Goal: Task Accomplishment & Management: Use online tool/utility

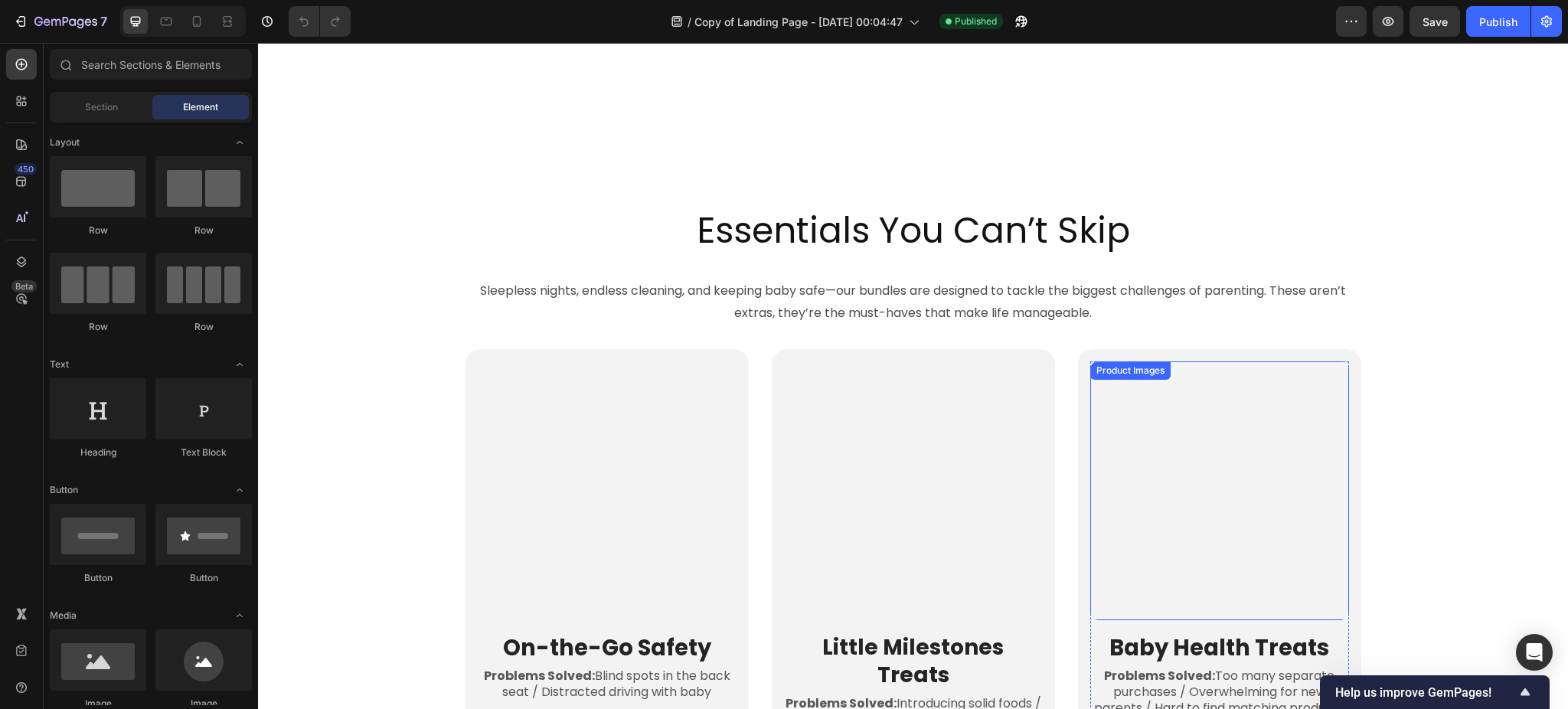
scroll to position [3062, 0]
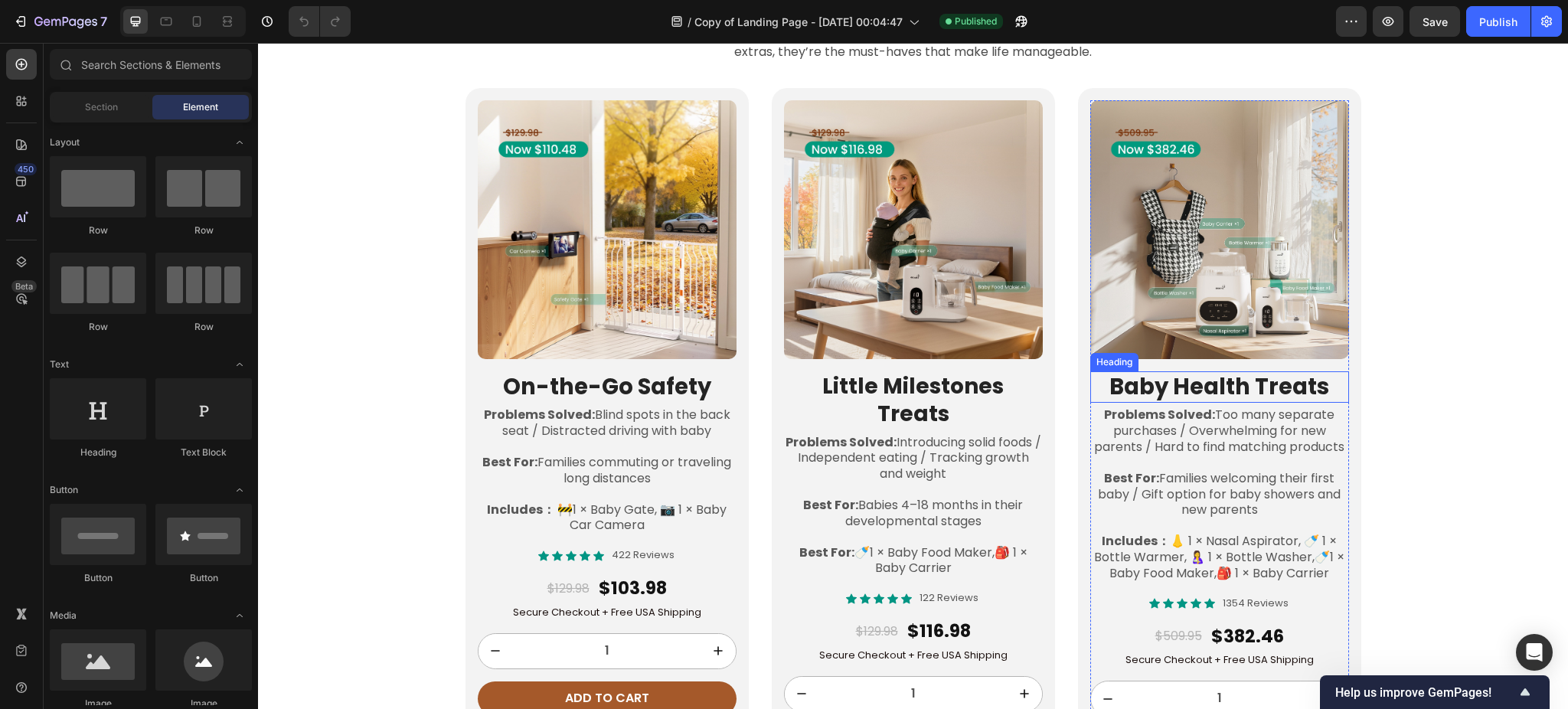
click at [1211, 388] on h2 "Baby Health Treats" at bounding box center [1219, 387] width 259 height 32
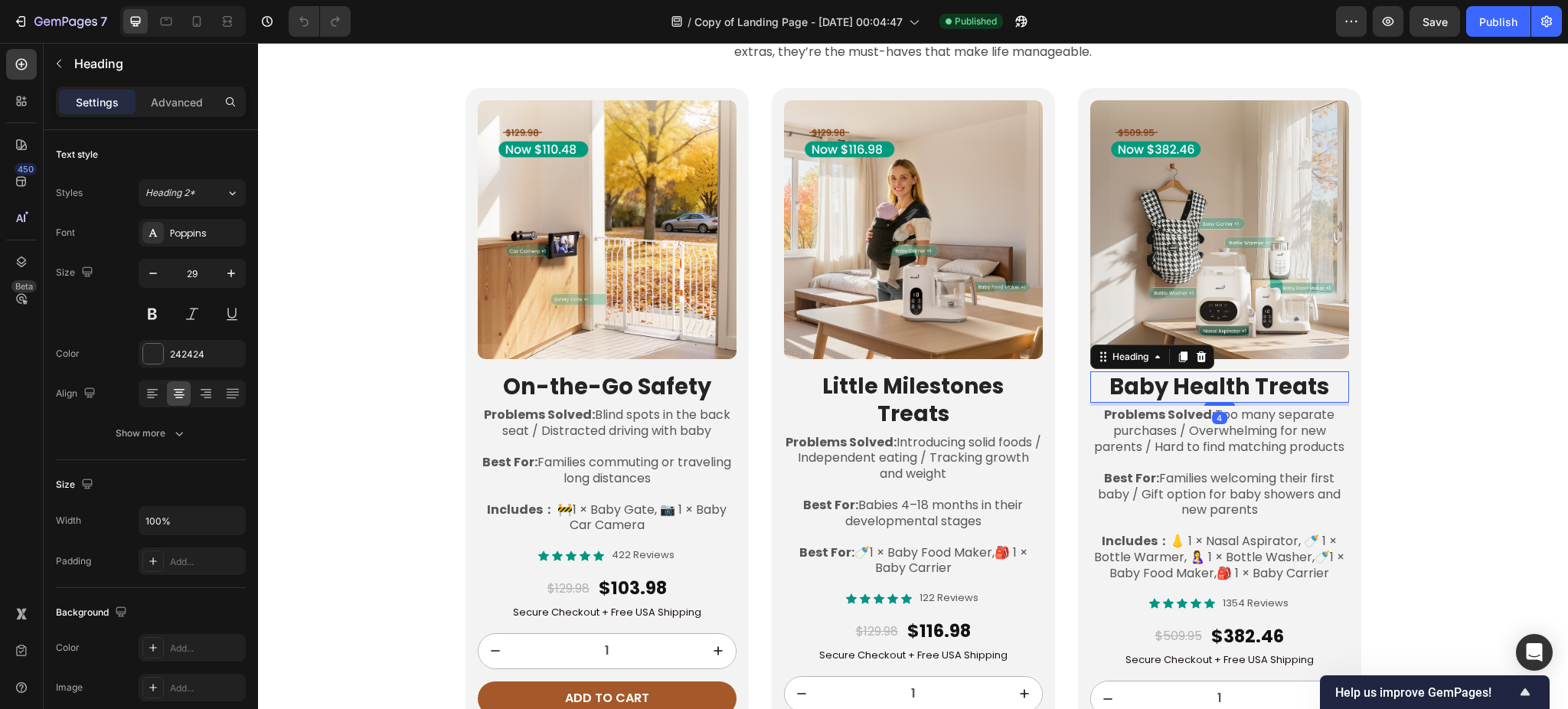
click at [1206, 386] on h2 "Baby Health Treats" at bounding box center [1219, 387] width 259 height 32
click at [1248, 383] on p "Baby Health Treats" at bounding box center [1219, 387] width 256 height 29
drag, startPoint x: 1243, startPoint y: 385, endPoint x: 1097, endPoint y: 388, distance: 146.0
click at [1097, 388] on p "Baby Health Treats" at bounding box center [1219, 387] width 256 height 29
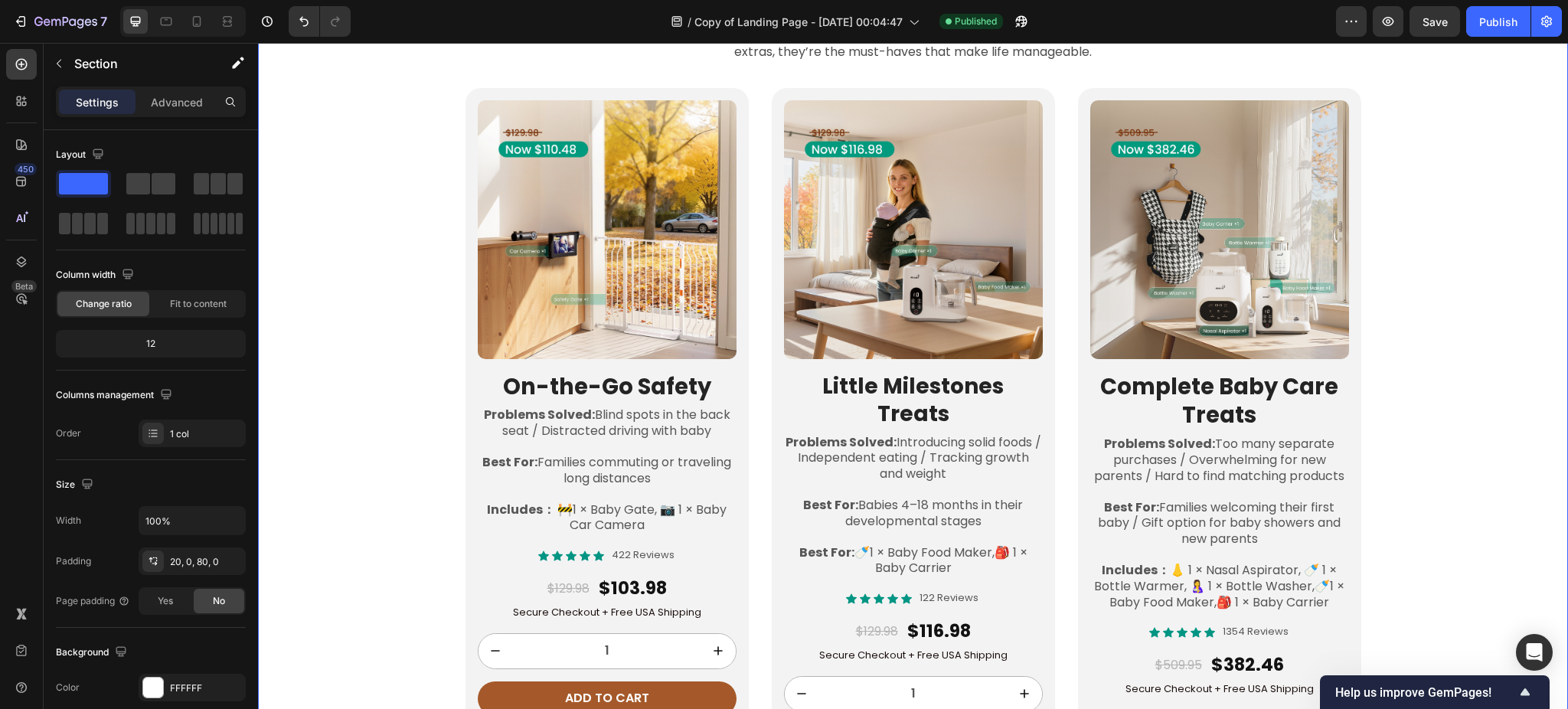
click at [1486, 420] on div "Essentials You Can’t Skip Heading Row Sleepless nights, endless cleaning, and k…" at bounding box center [913, 378] width 1310 height 864
click at [1263, 409] on p "Complete Baby Care Treats" at bounding box center [1219, 401] width 256 height 58
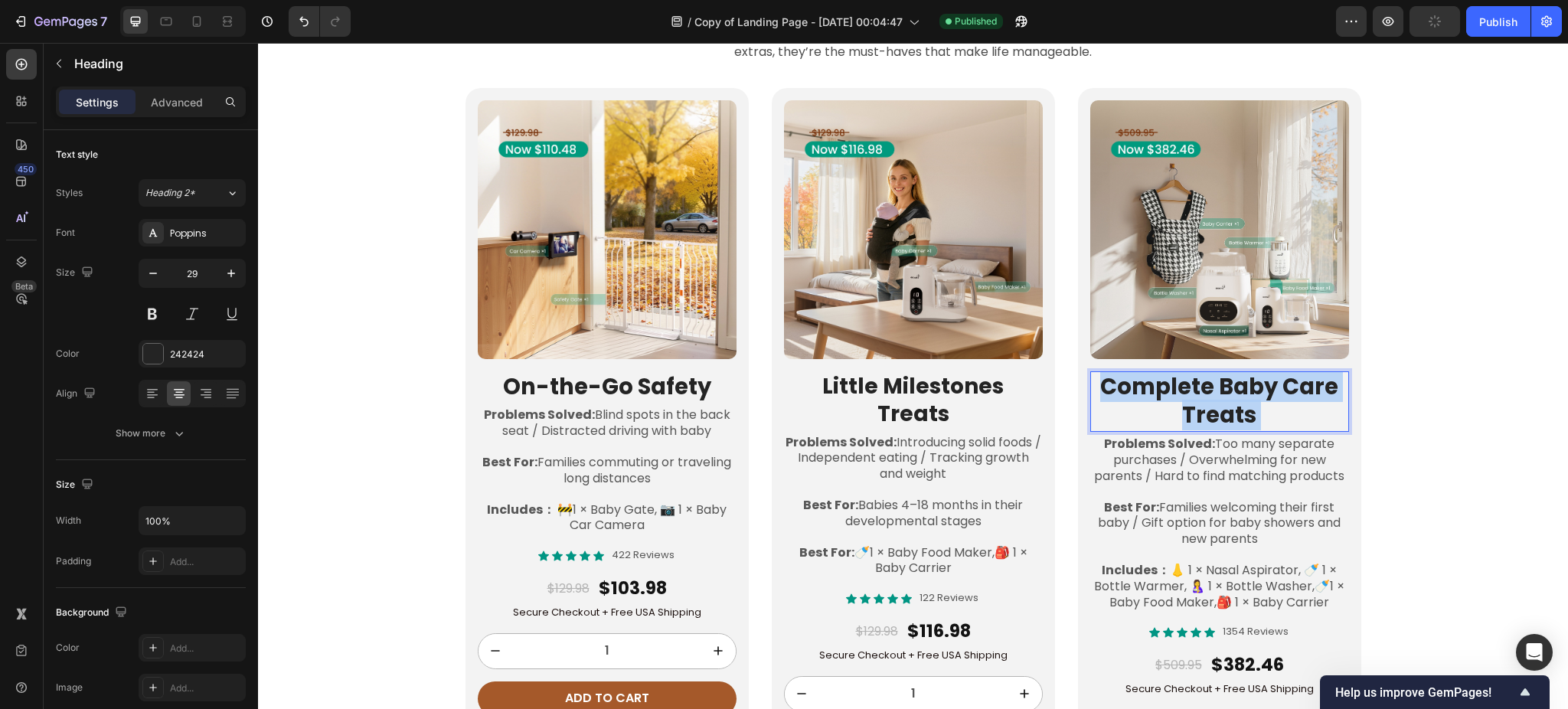
drag, startPoint x: 1259, startPoint y: 415, endPoint x: 1180, endPoint y: 415, distance: 79.0
click at [1180, 415] on p "Complete Baby Care Treats" at bounding box center [1219, 401] width 256 height 58
click at [1247, 414] on p "Complete Baby Care Treats" at bounding box center [1219, 401] width 256 height 58
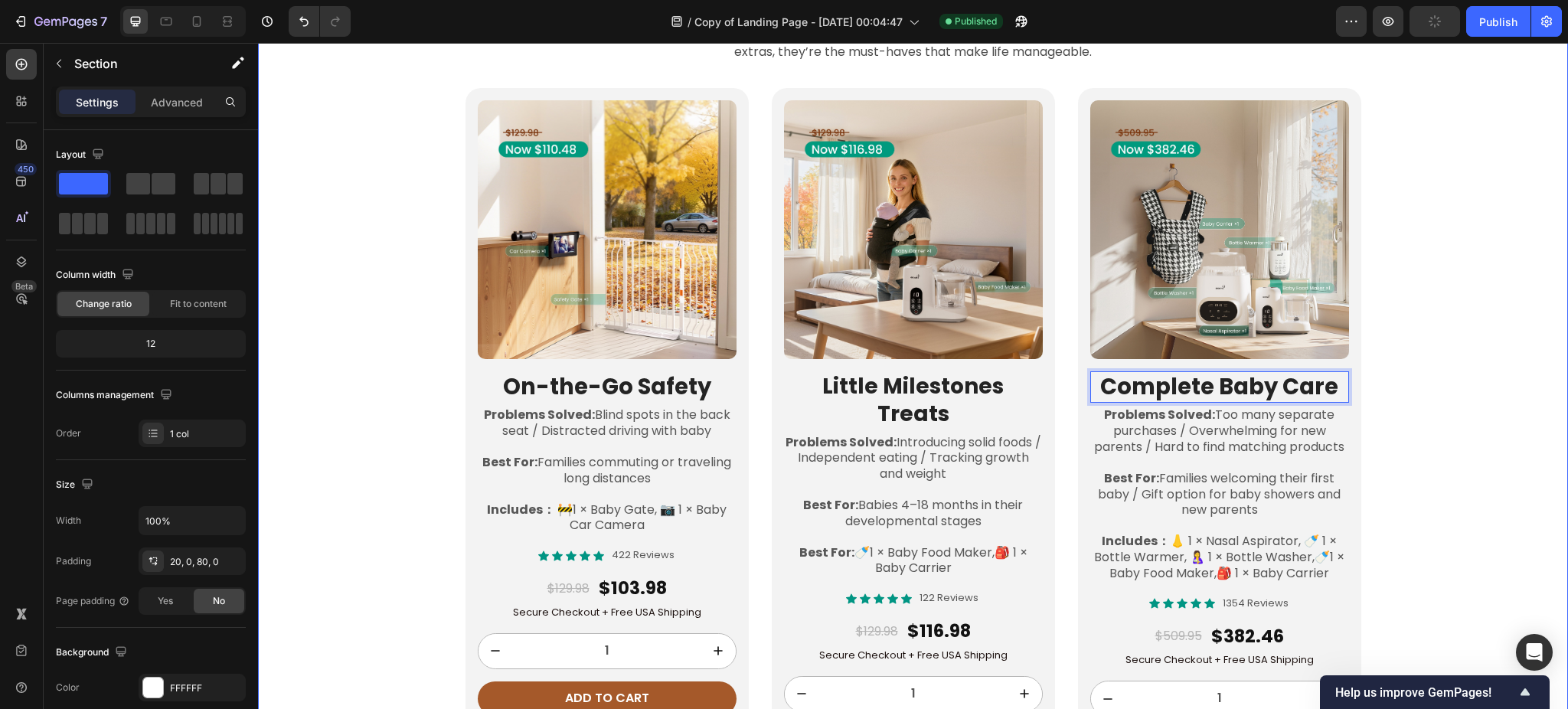
click at [1484, 420] on div "Essentials You Can’t Skip Heading Row Sleepless nights, endless cleaning, and k…" at bounding box center [913, 363] width 1310 height 836
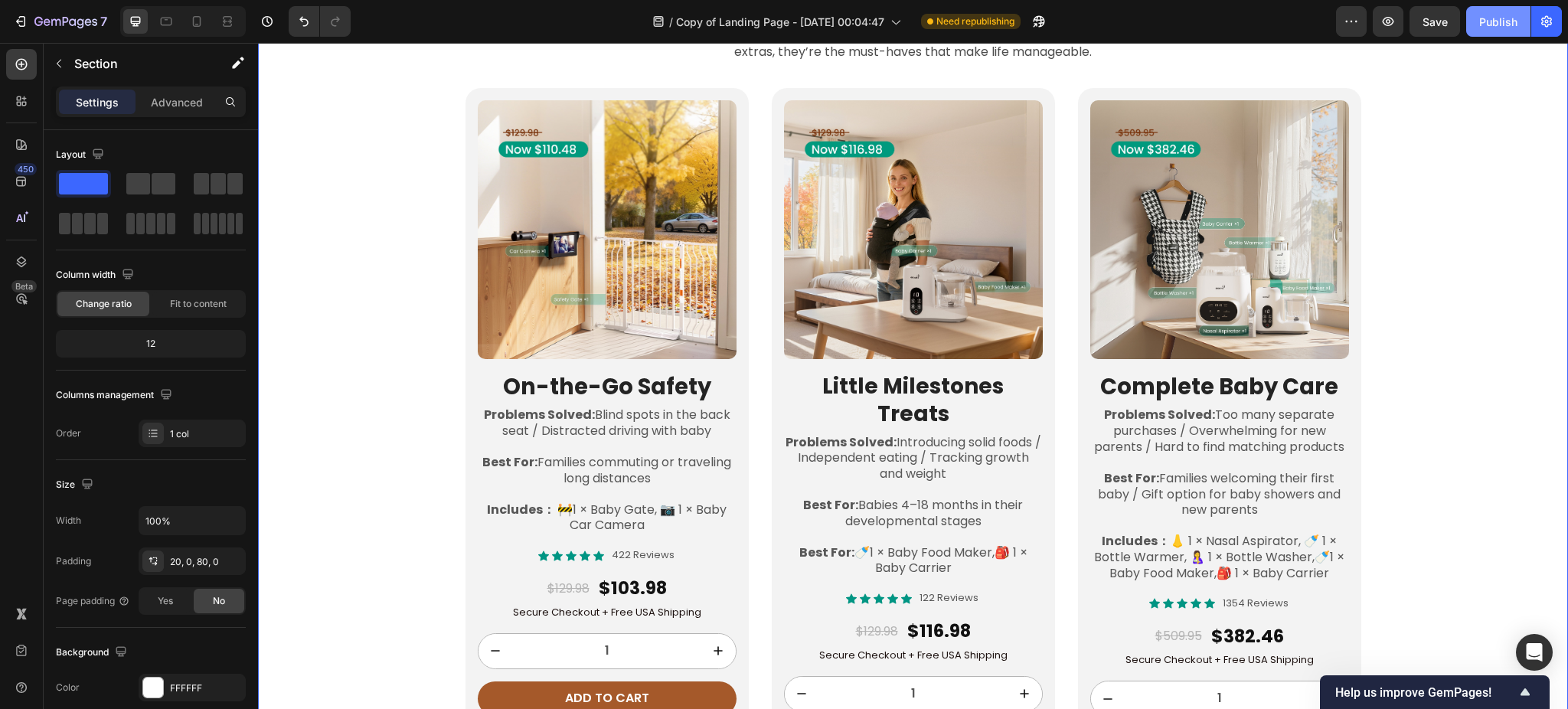
click at [1511, 19] on div "Publish" at bounding box center [1498, 22] width 38 height 16
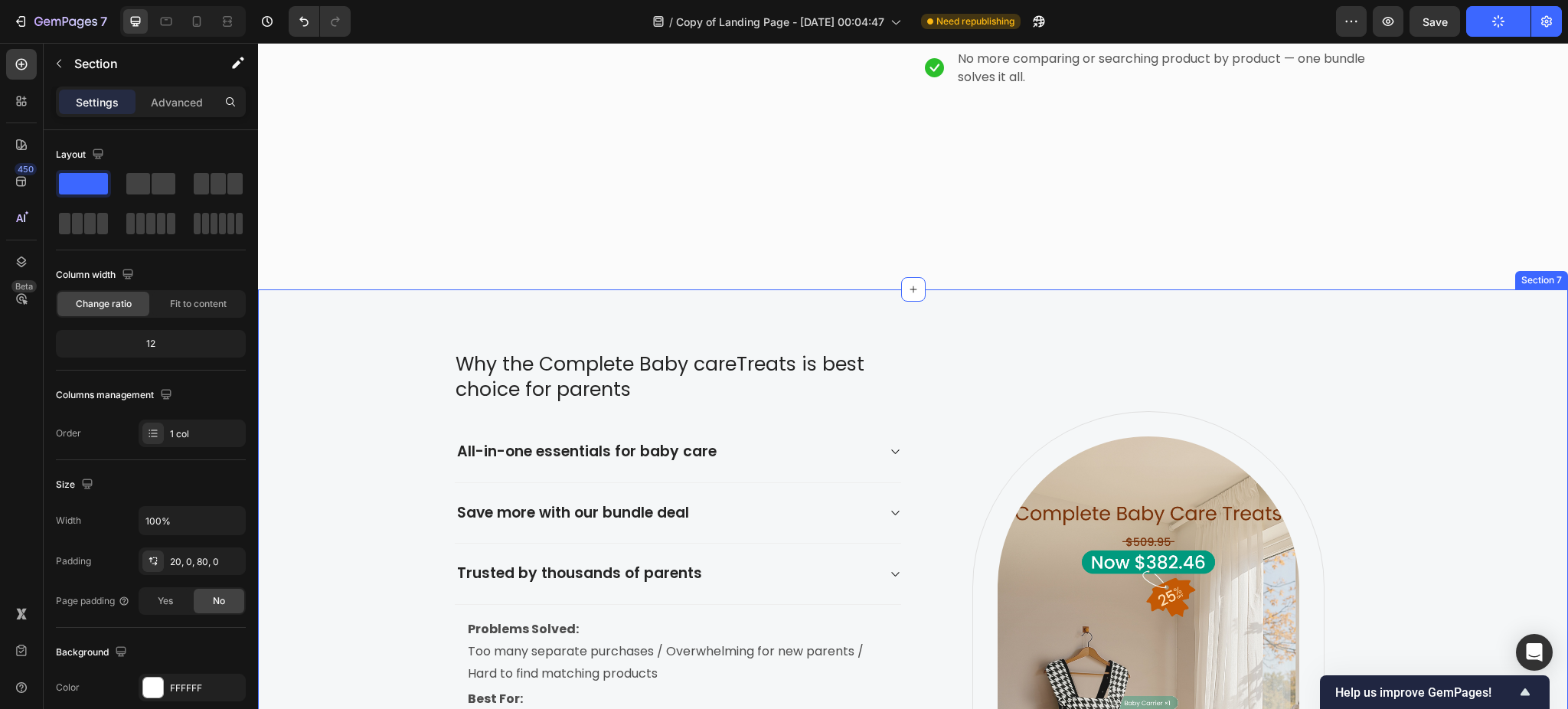
scroll to position [4184, 0]
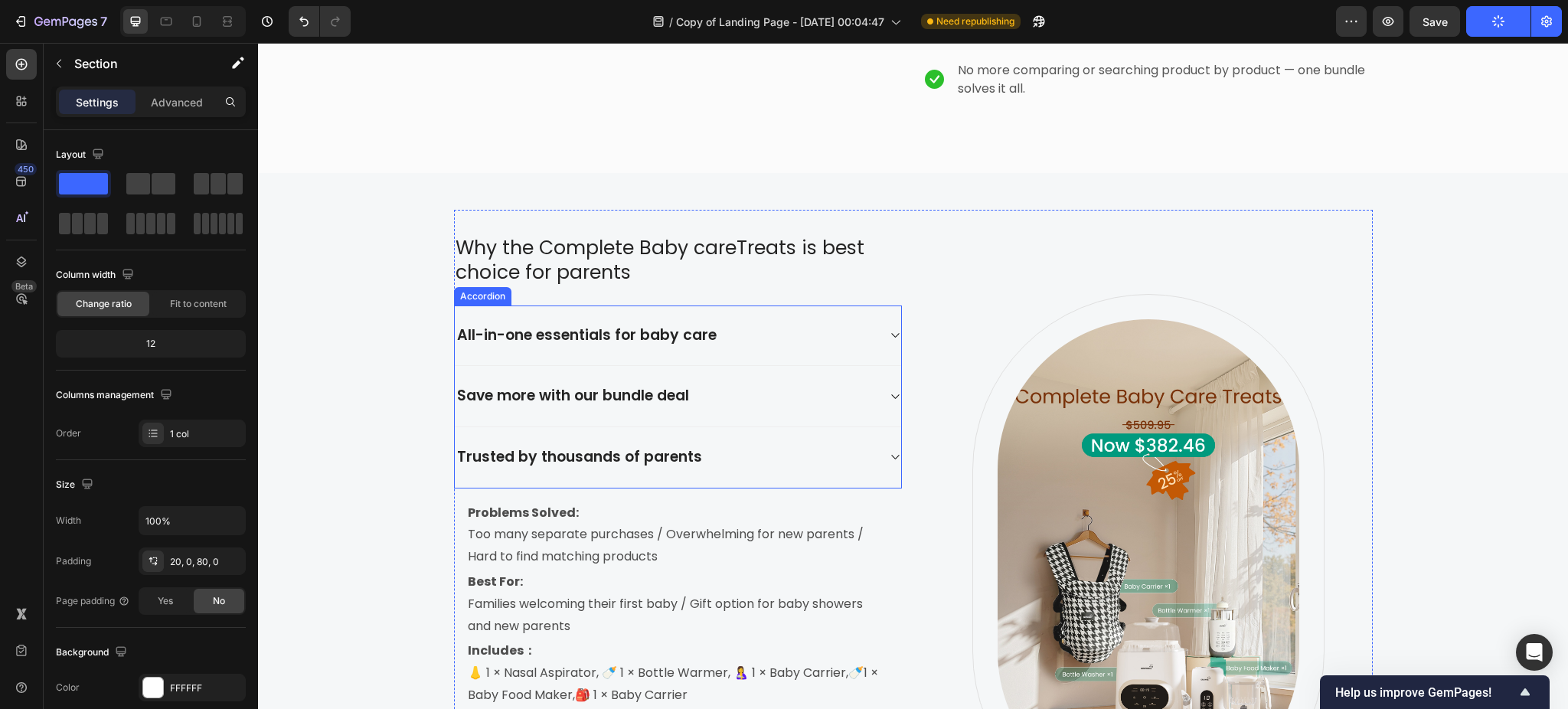
click at [884, 366] on div "All-in-one essentials for baby care" at bounding box center [678, 335] width 447 height 60
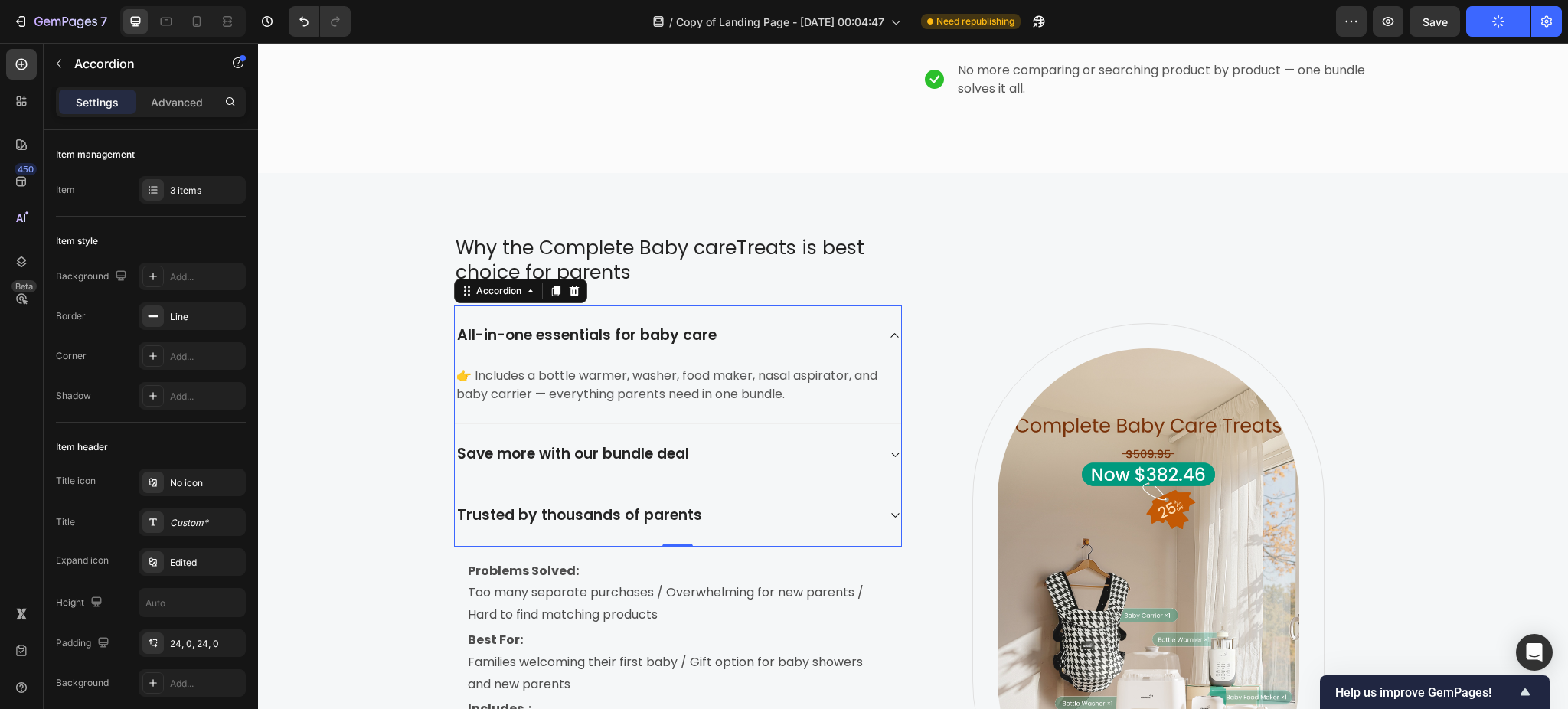
click at [884, 366] on div "All-in-one essentials for baby care" at bounding box center [678, 335] width 447 height 60
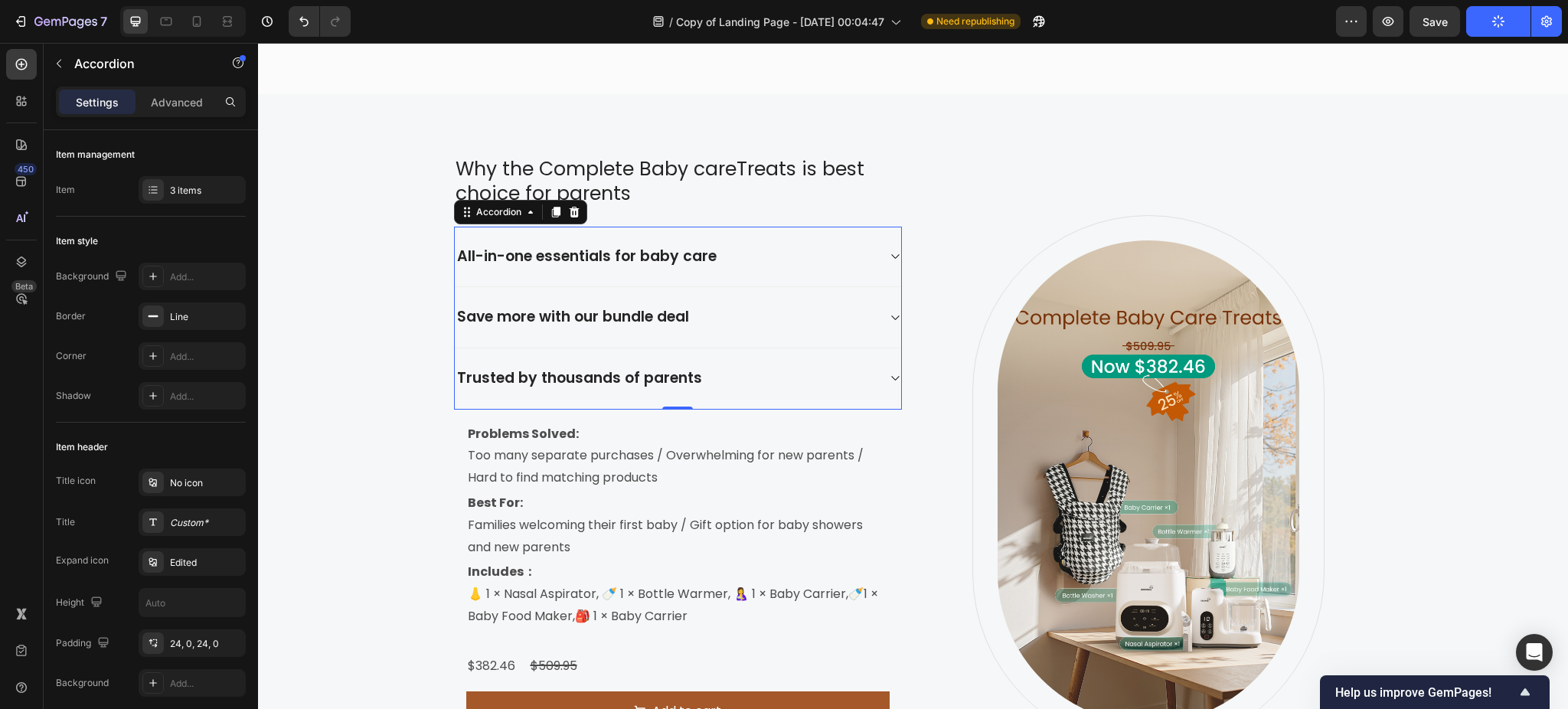
scroll to position [4389, 0]
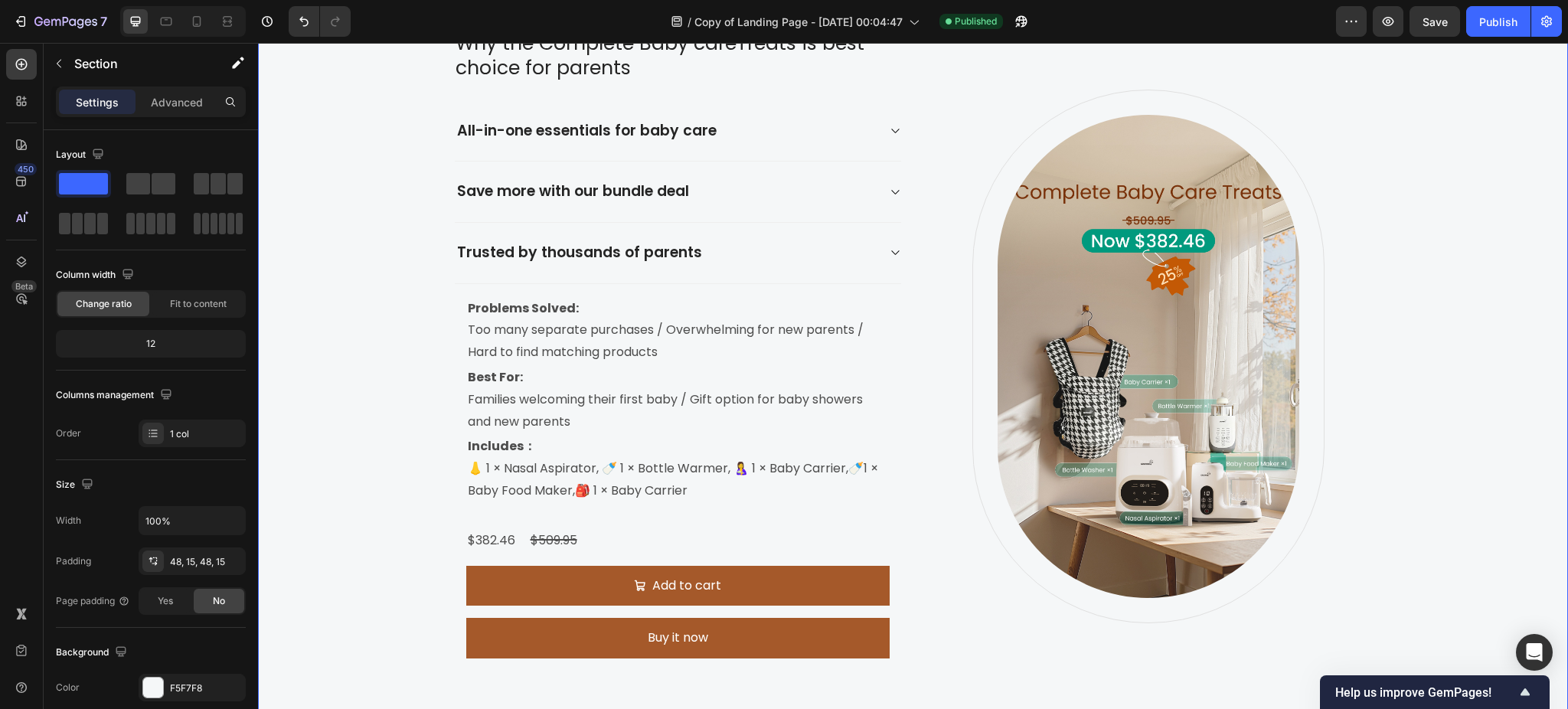
click at [1419, 409] on div "Why the Complete Baby careTreats is best choice for parents Heading All-in-one …" at bounding box center [913, 357] width 1287 height 703
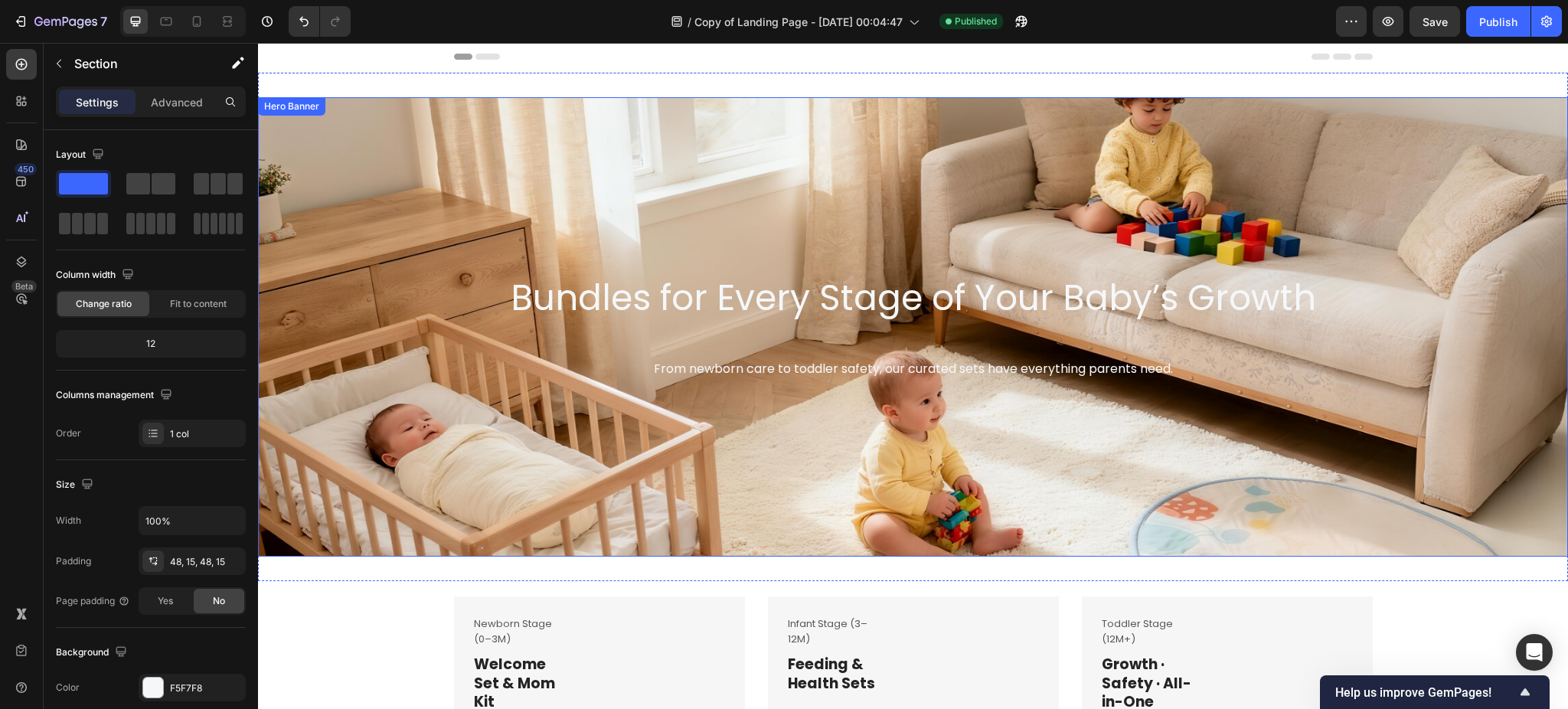
scroll to position [0, 0]
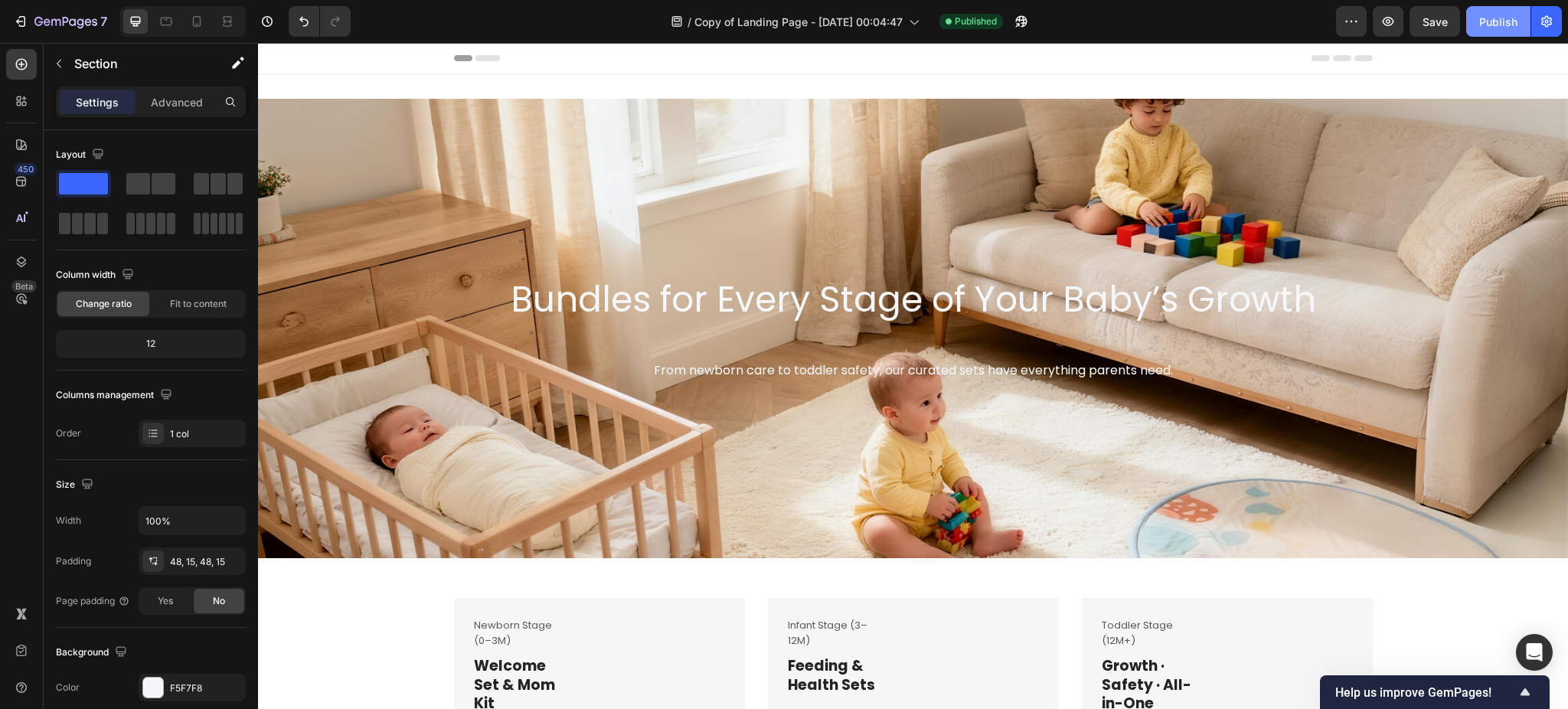
click at [1505, 14] on div "Publish" at bounding box center [1498, 22] width 38 height 16
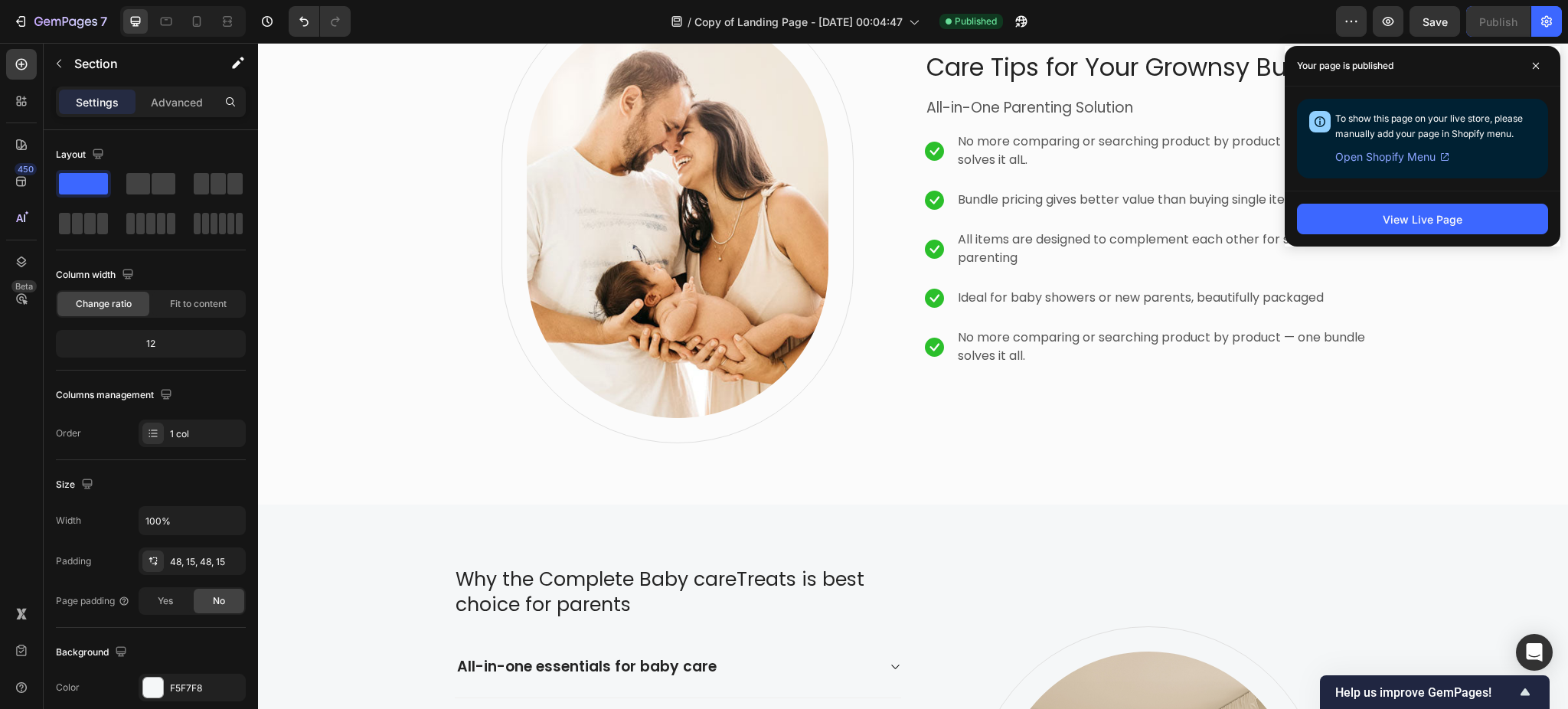
scroll to position [4389, 0]
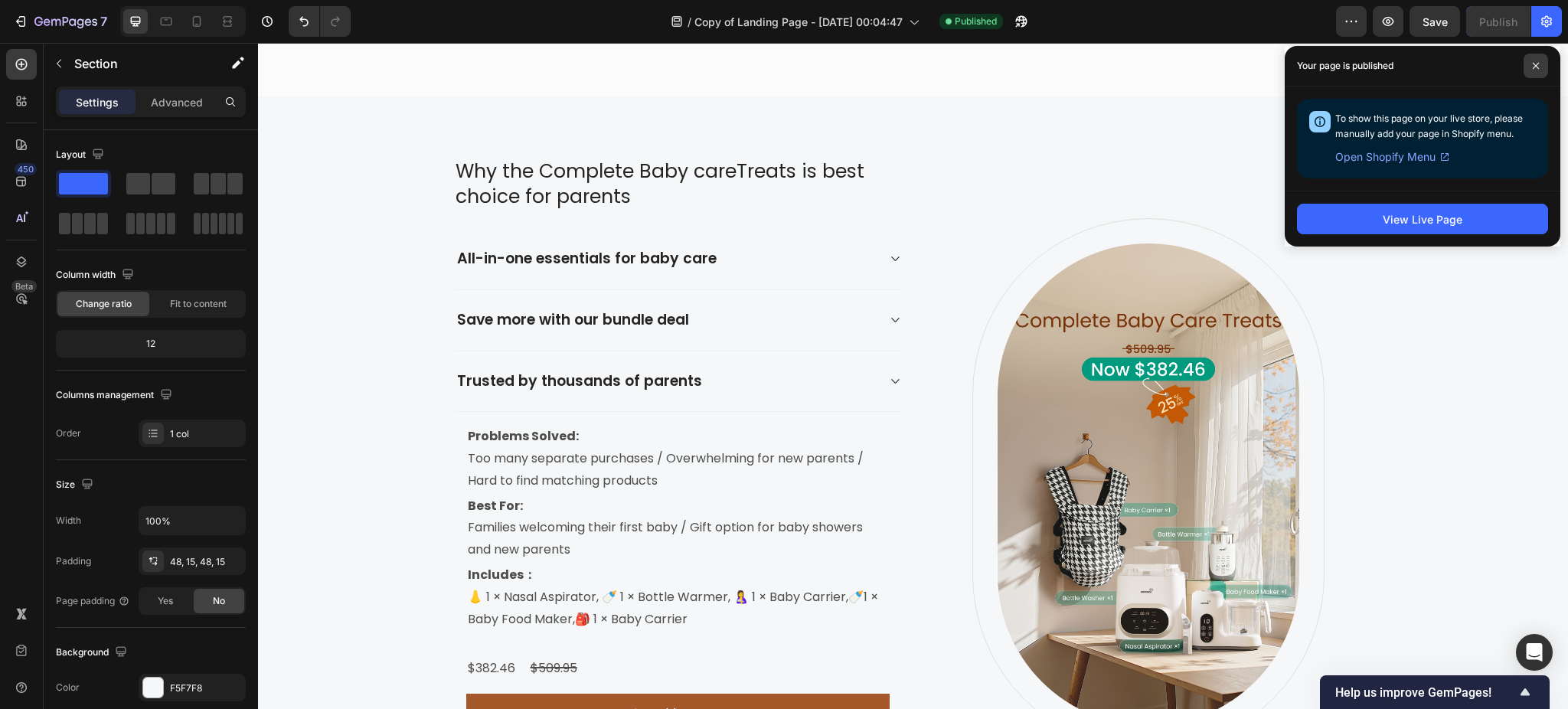
click at [1537, 58] on span at bounding box center [1536, 66] width 24 height 24
